Goal: Transaction & Acquisition: Subscribe to service/newsletter

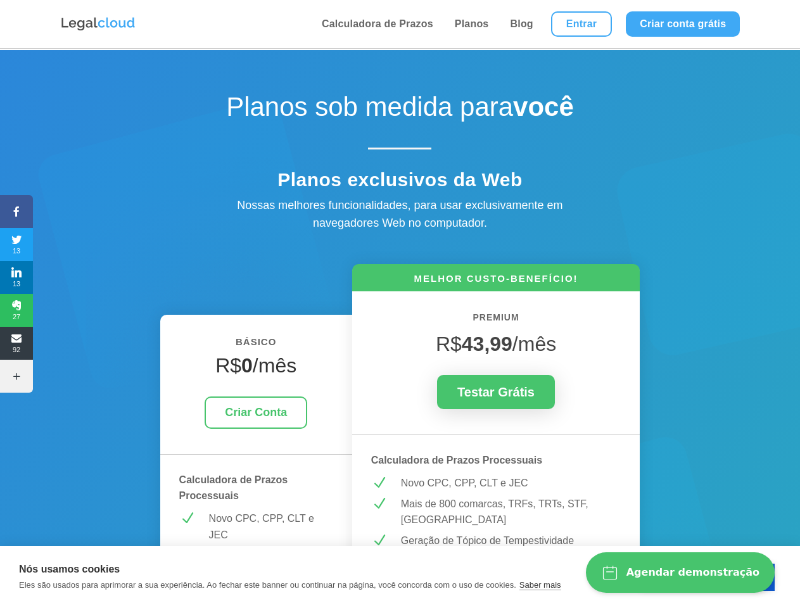
click at [16, 212] on icon at bounding box center [16, 212] width 33 height 10
click at [16, 245] on span "13" at bounding box center [16, 244] width 33 height 20
click at [16, 278] on span "13" at bounding box center [16, 277] width 33 height 20
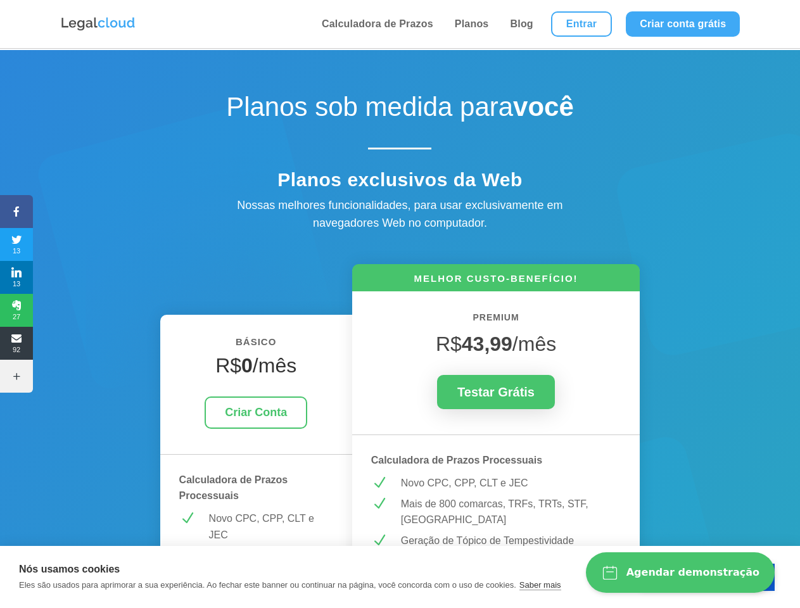
click at [16, 311] on span "27" at bounding box center [16, 310] width 33 height 20
click at [16, 343] on span "92" at bounding box center [16, 343] width 33 height 20
click at [16, 376] on icon at bounding box center [16, 376] width 33 height 10
